Goal: Information Seeking & Learning: Compare options

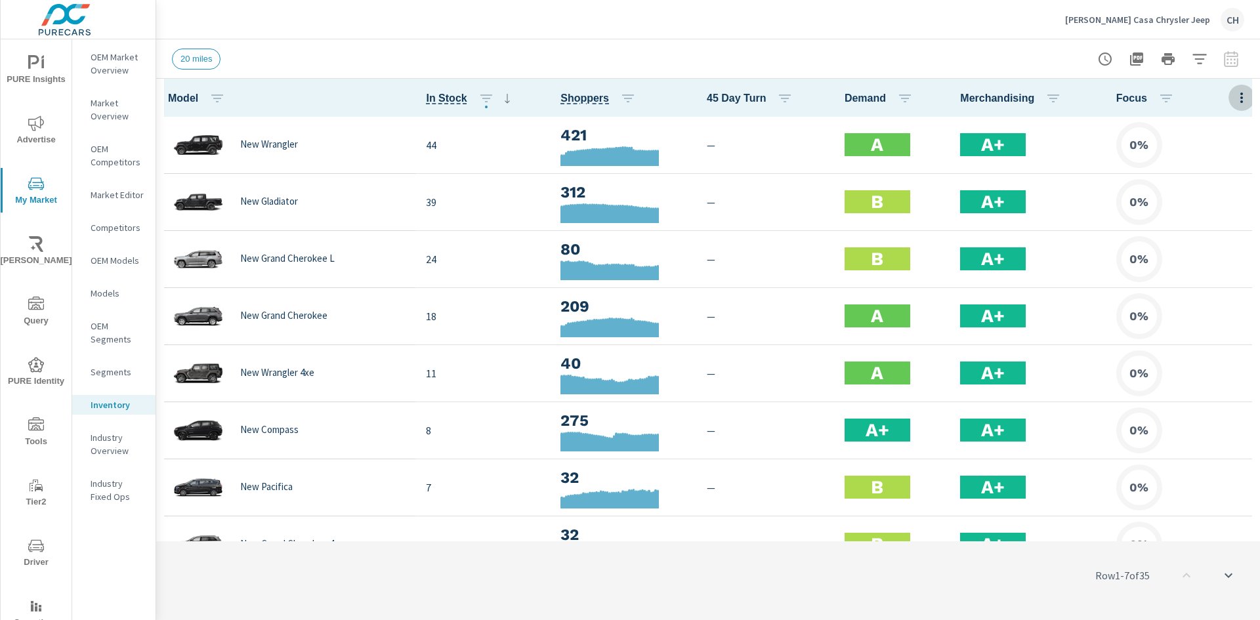
click at [1233, 100] on icon "button" at bounding box center [1241, 98] width 16 height 16
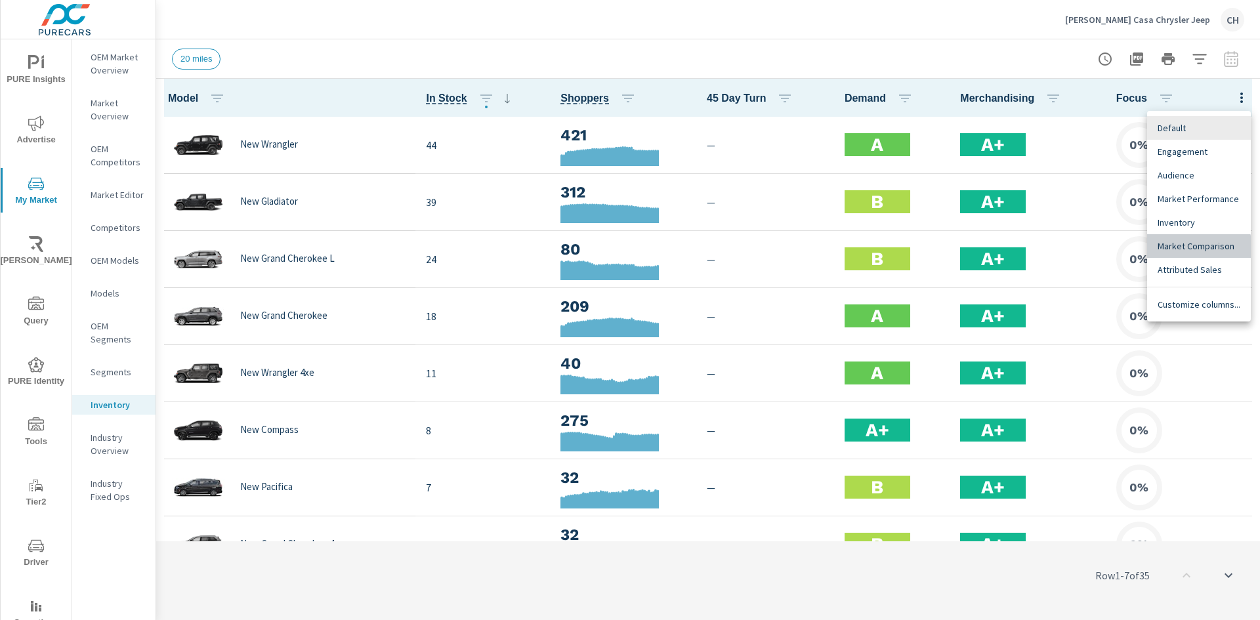
click at [1189, 249] on span "Market Comparison" at bounding box center [1198, 245] width 83 height 13
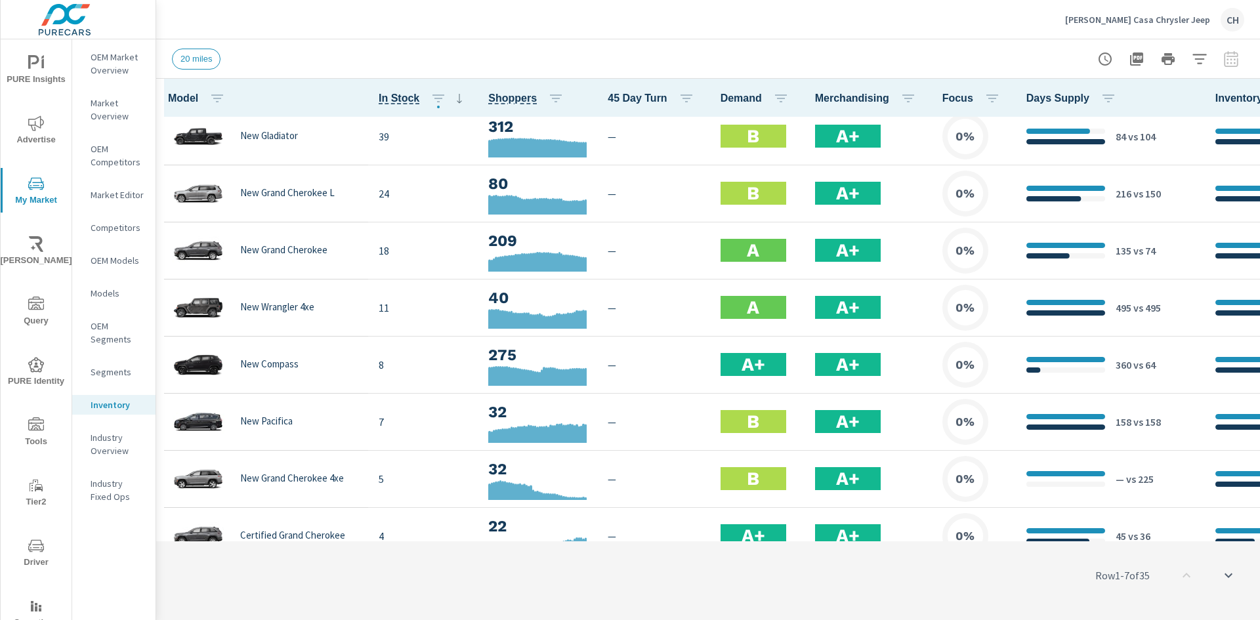
scroll to position [394, 0]
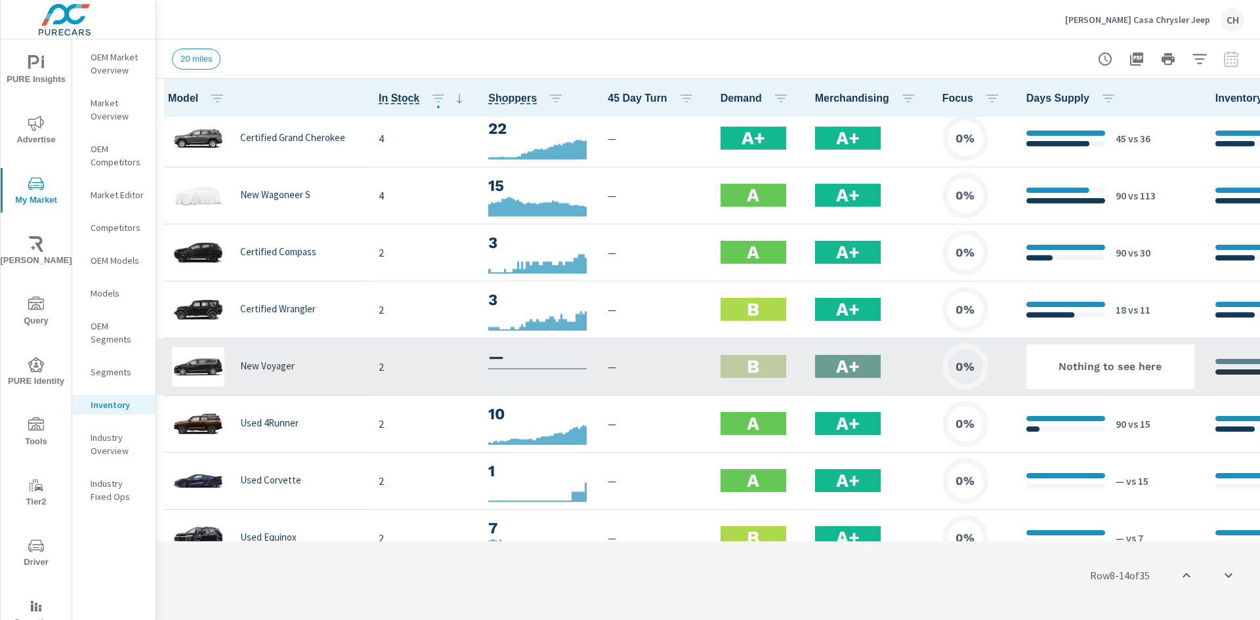
scroll to position [590, 0]
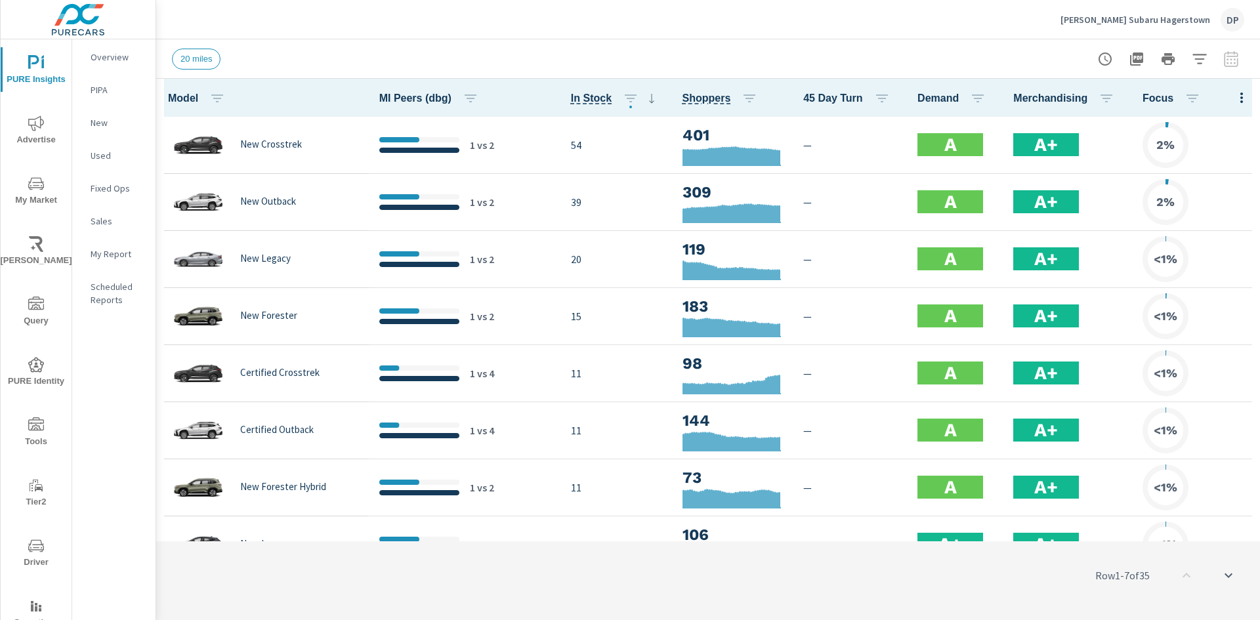
click at [1129, 20] on p "[PERSON_NAME] Subaru Hagerstown" at bounding box center [1135, 20] width 150 height 12
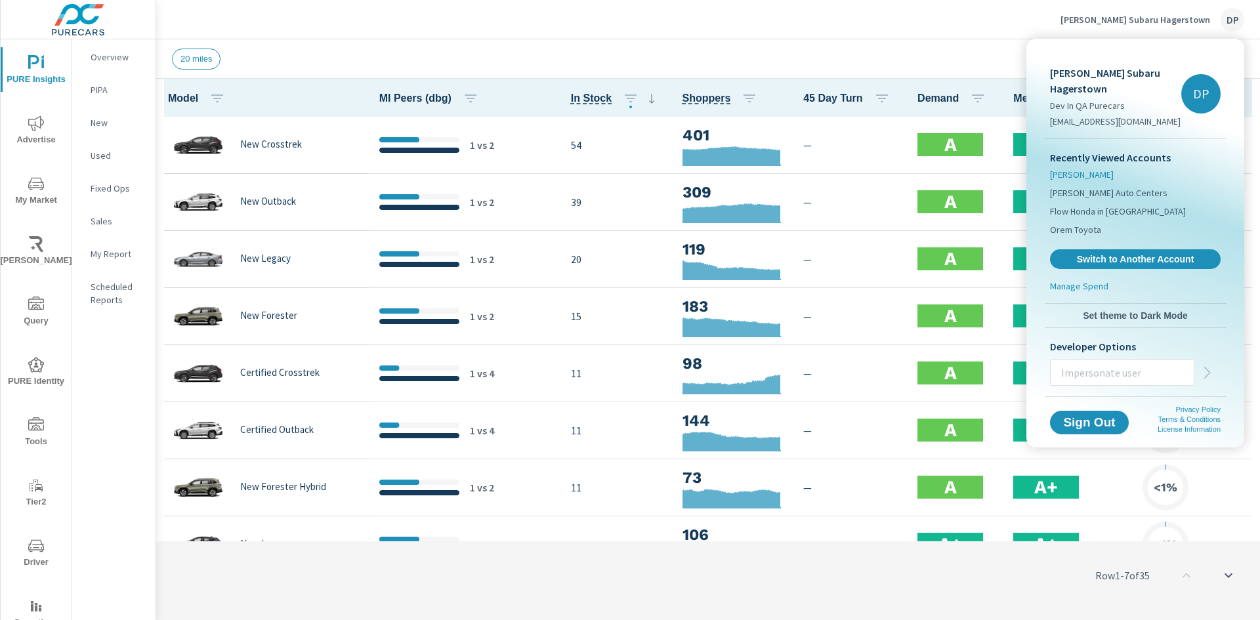
click at [1095, 168] on span "[PERSON_NAME]" at bounding box center [1082, 174] width 64 height 13
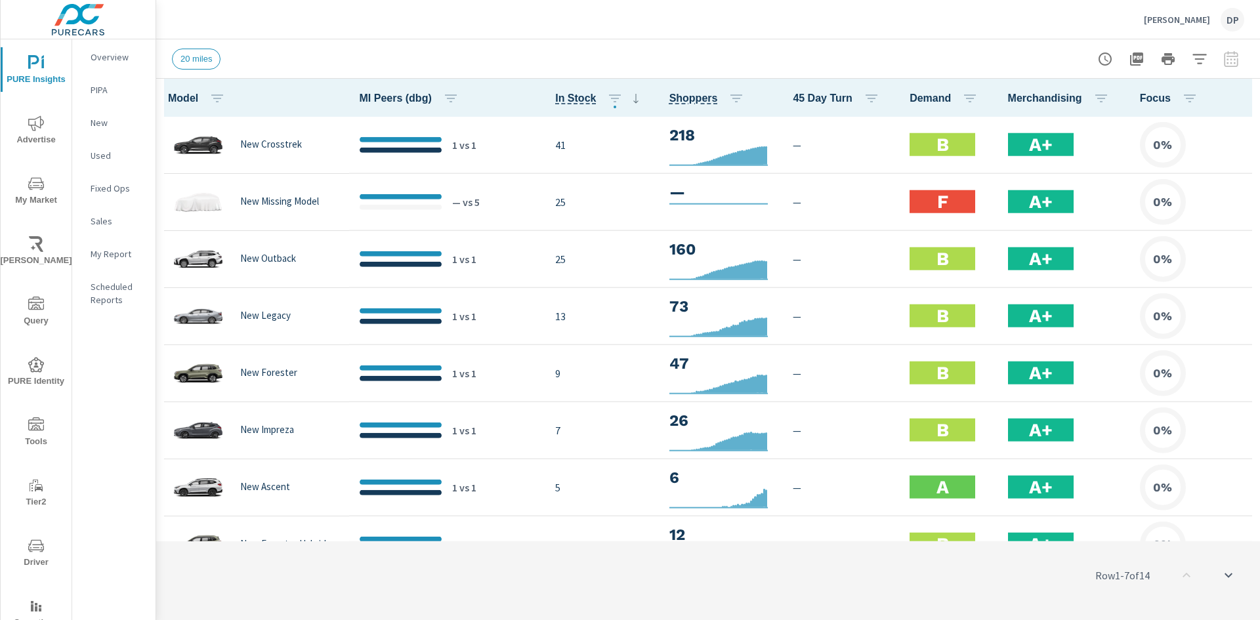
scroll to position [1, 0]
click at [1186, 22] on p "[PERSON_NAME]" at bounding box center [1176, 20] width 66 height 12
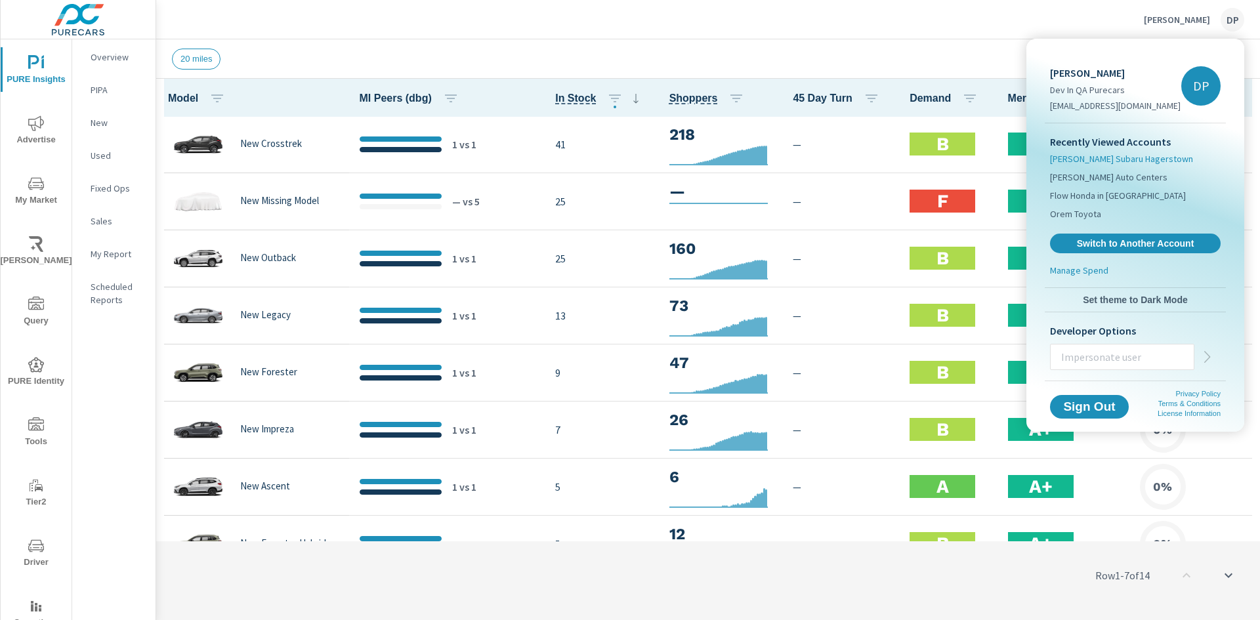
click at [1107, 159] on span "[PERSON_NAME] Subaru Hagerstown" at bounding box center [1121, 158] width 143 height 13
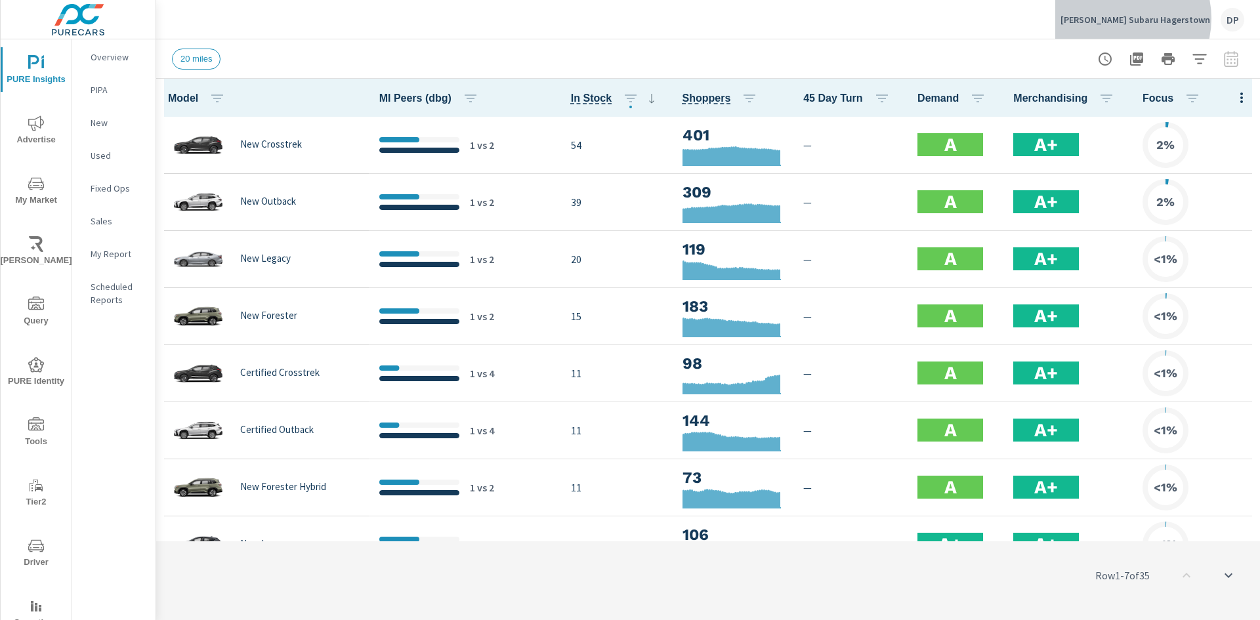
click at [1155, 18] on p "[PERSON_NAME] Subaru Hagerstown" at bounding box center [1135, 20] width 150 height 12
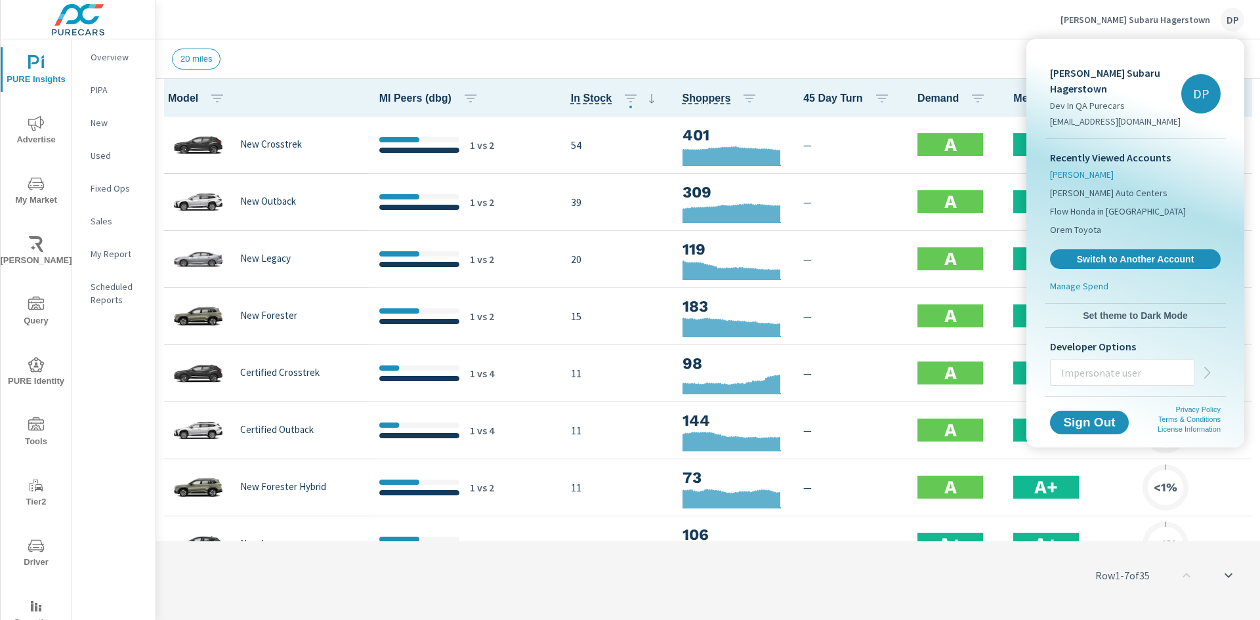
click at [1096, 168] on span "[PERSON_NAME]" at bounding box center [1082, 174] width 64 height 13
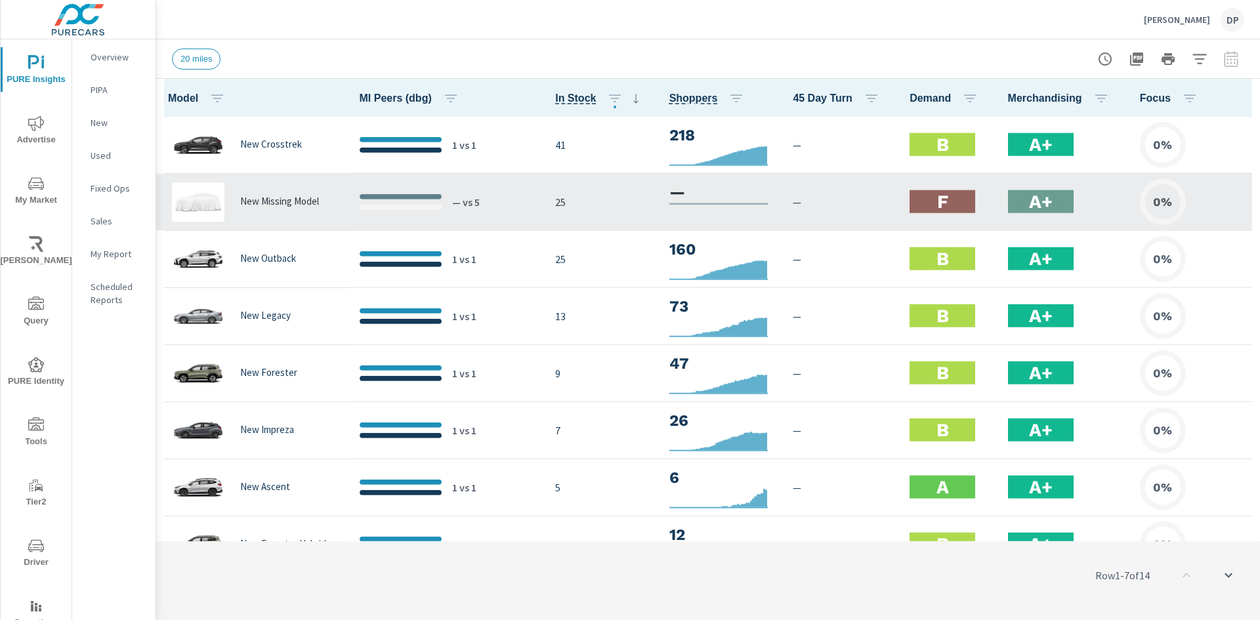
scroll to position [1, 0]
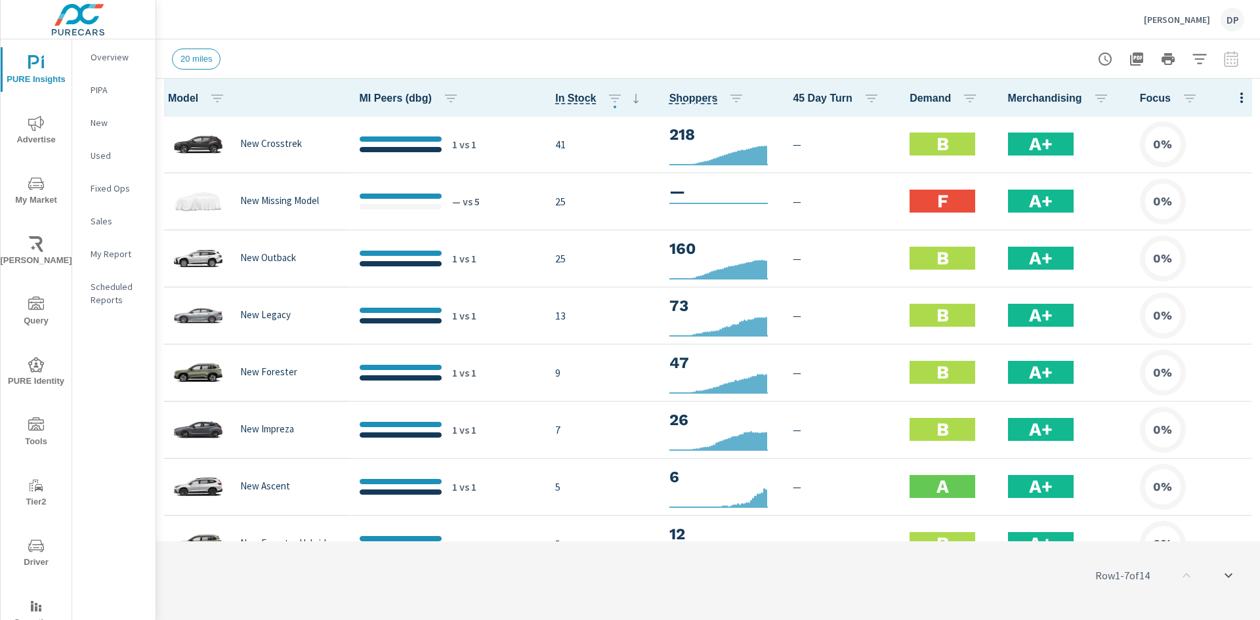
click at [1235, 98] on icon "button" at bounding box center [1241, 98] width 16 height 16
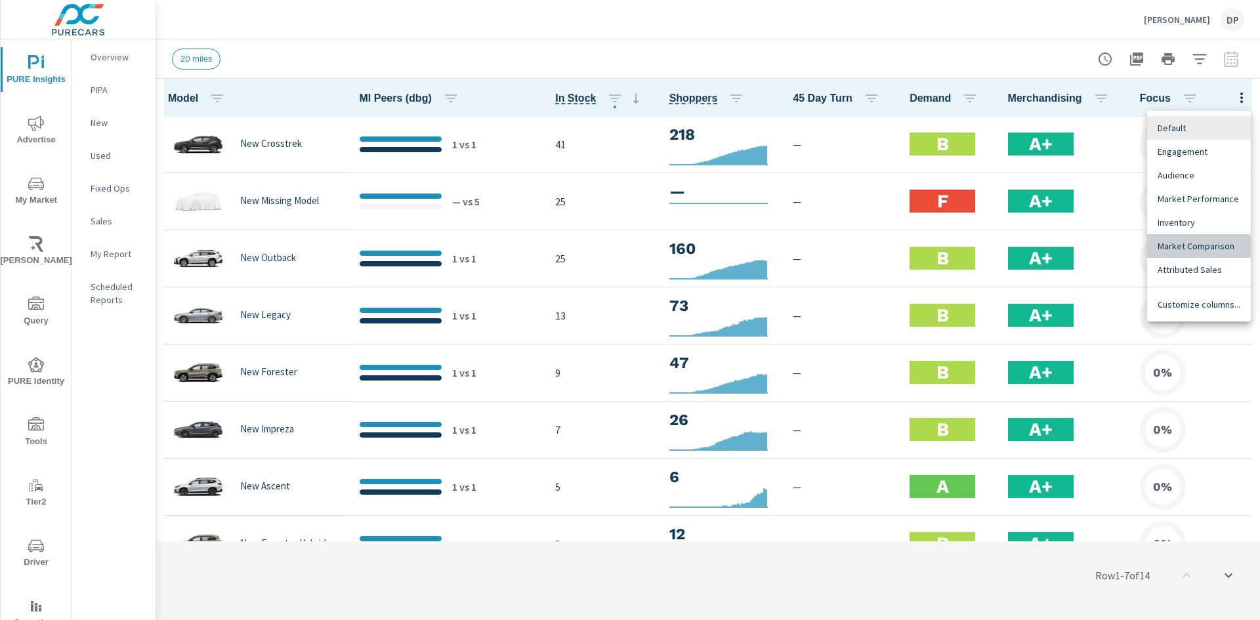
click at [1188, 247] on span "Market Comparison" at bounding box center [1198, 245] width 83 height 13
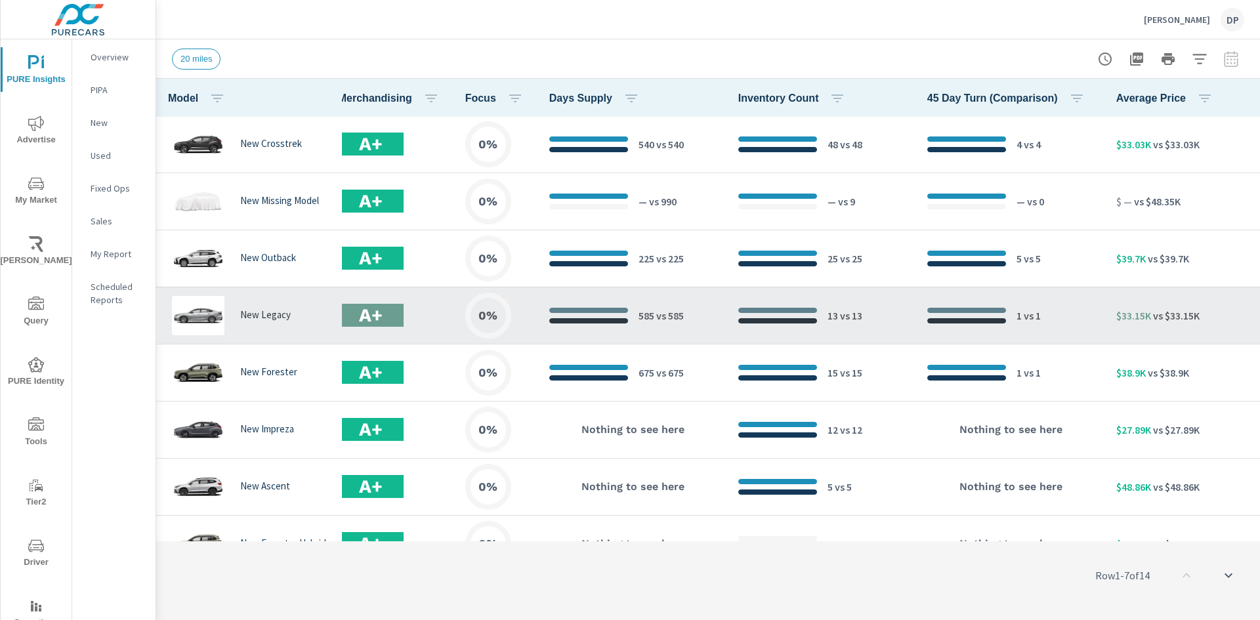
scroll to position [0, 640]
